Goal: Task Accomplishment & Management: Complete application form

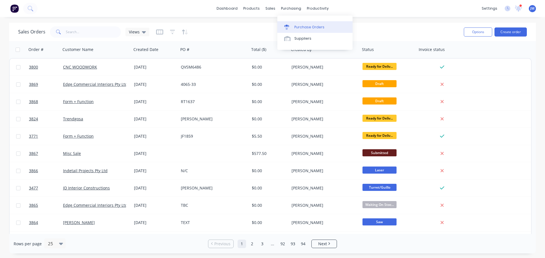
click at [300, 24] on link "Purchase Orders" at bounding box center [314, 26] width 75 height 11
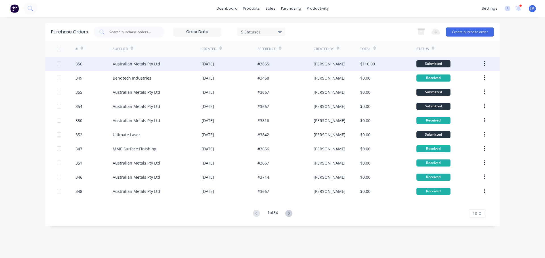
click at [139, 65] on div "Australian Metals Pty Ltd" at bounding box center [136, 64] width 47 height 6
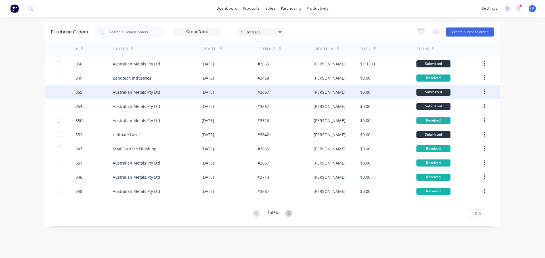
click at [213, 92] on div "[DATE]" at bounding box center [207, 92] width 12 height 6
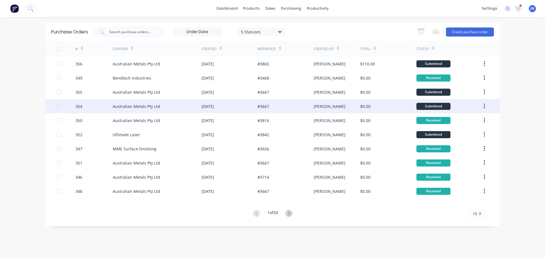
click at [214, 106] on div "[DATE]" at bounding box center [207, 107] width 12 height 6
type textarea "x"
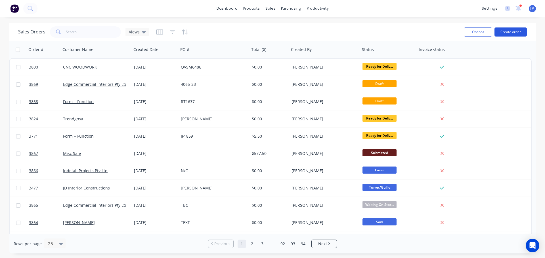
click at [506, 31] on button "Create order" at bounding box center [510, 32] width 32 height 9
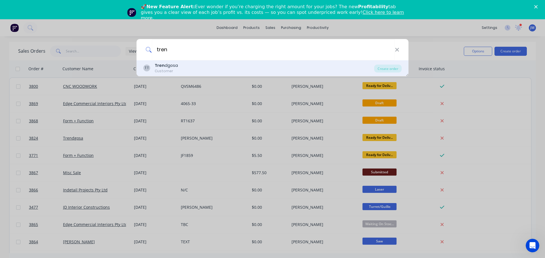
type input "tren"
click at [170, 65] on div "Tren dgosa" at bounding box center [166, 66] width 23 height 6
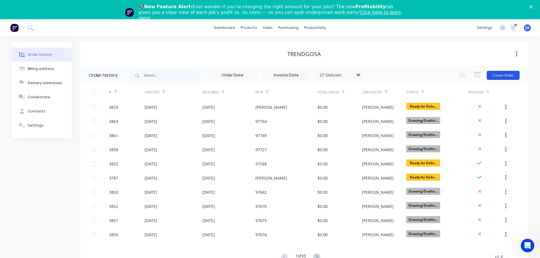
click at [516, 75] on button "Create Order" at bounding box center [503, 75] width 33 height 9
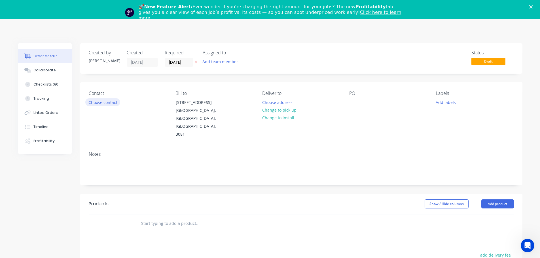
click at [91, 104] on button "Choose contact" at bounding box center [102, 102] width 35 height 8
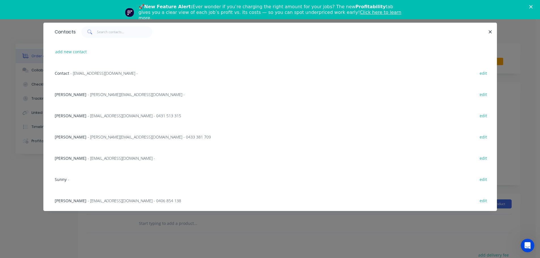
click at [94, 96] on span "- joanne@trendgosa.com.au -" at bounding box center [136, 94] width 97 height 5
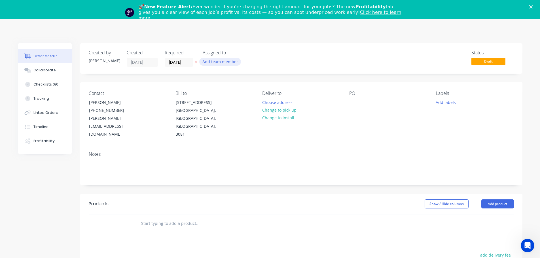
click at [211, 65] on button "Add team member" at bounding box center [220, 62] width 42 height 8
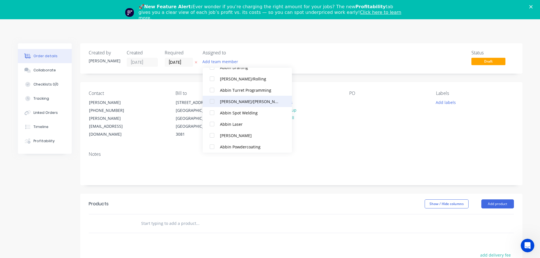
scroll to position [113, 0]
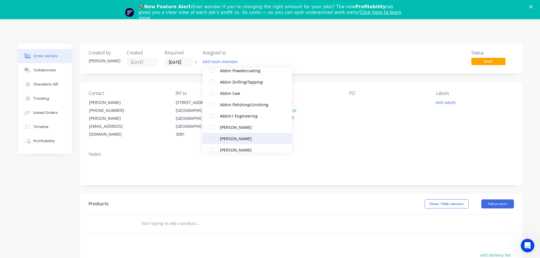
click at [212, 138] on div at bounding box center [212, 138] width 11 height 11
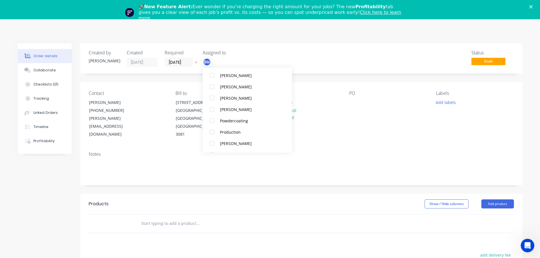
scroll to position [340, 0]
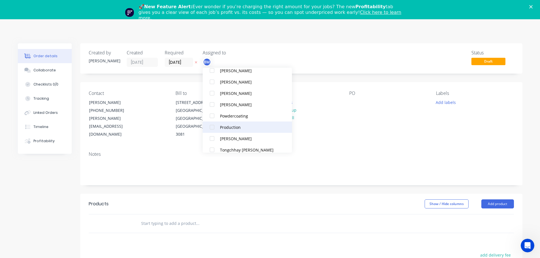
click at [212, 130] on div at bounding box center [212, 127] width 11 height 11
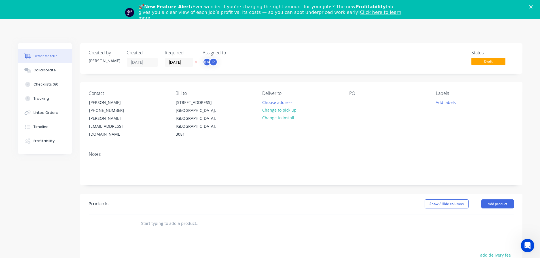
click at [375, 152] on div "Notes" at bounding box center [302, 154] width 426 height 5
click at [269, 99] on button "Choose address" at bounding box center [277, 102] width 36 height 8
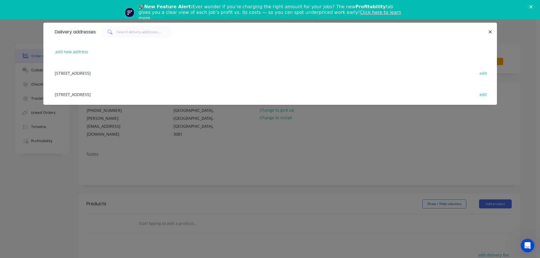
click at [99, 95] on div "133-135 Mc Ewan Road, Heidelberg Heights, Victoria, Australia, 3081 edit" at bounding box center [270, 94] width 437 height 21
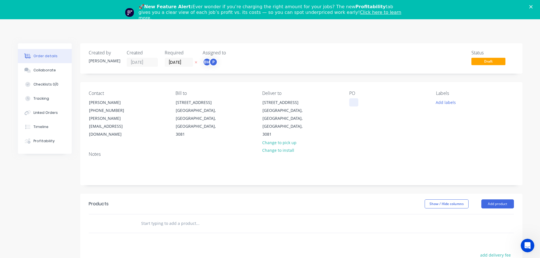
click at [353, 100] on div at bounding box center [354, 102] width 9 height 8
click at [57, 71] on button "Collaborate" at bounding box center [45, 70] width 54 height 14
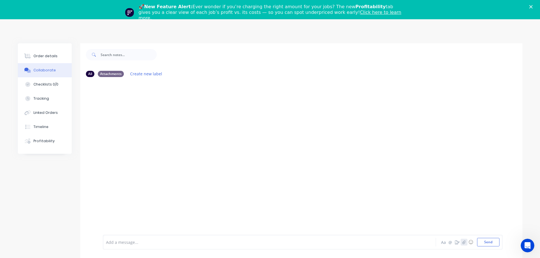
click at [462, 241] on icon "button" at bounding box center [463, 243] width 3 height 4
click at [489, 240] on button "Send" at bounding box center [488, 242] width 22 height 9
click at [46, 59] on button "Order details" at bounding box center [45, 56] width 54 height 14
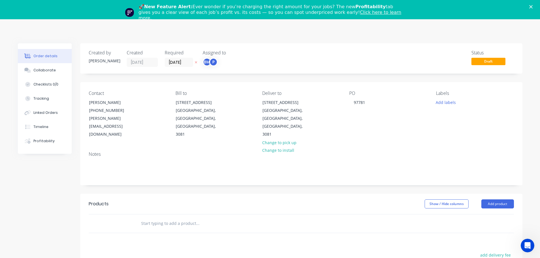
click at [533, 7] on polygon "Close" at bounding box center [531, 6] width 3 height 3
